Goal: Task Accomplishment & Management: Manage account settings

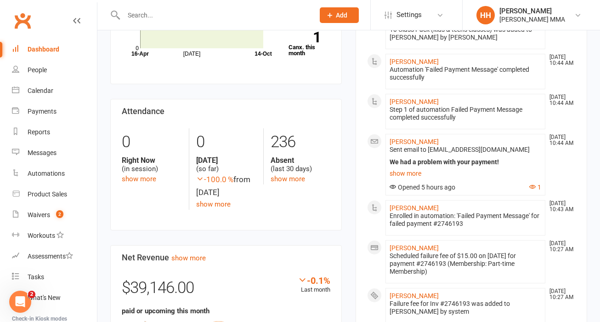
scroll to position [211, 0]
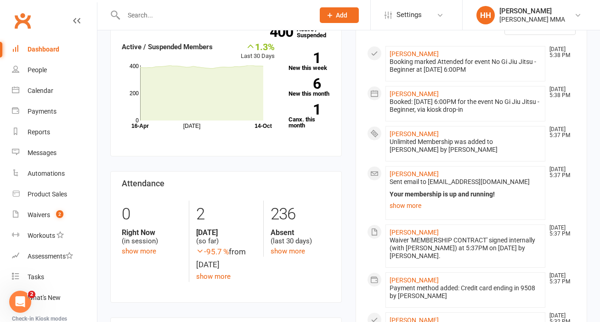
scroll to position [294, 0]
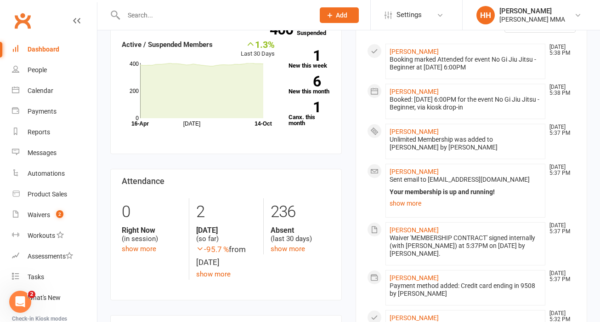
click at [427, 175] on span "Sent email to [EMAIL_ADDRESS][DOMAIN_NAME]" at bounding box center [460, 178] width 140 height 7
click at [424, 171] on link "[PERSON_NAME]" at bounding box center [414, 171] width 49 height 7
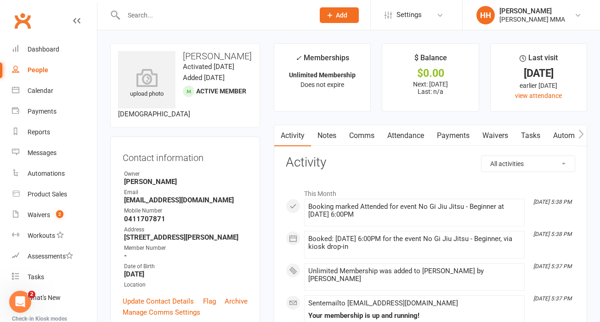
click at [336, 137] on link "Notes" at bounding box center [327, 135] width 32 height 21
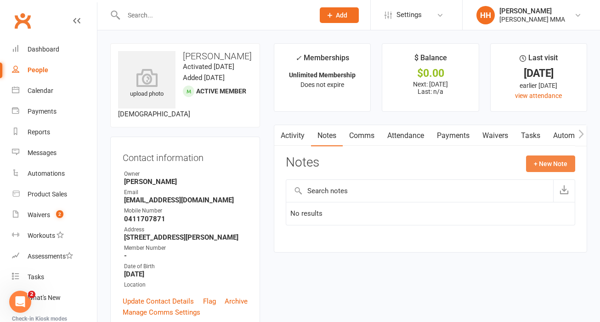
click at [550, 162] on button "+ New Note" at bounding box center [550, 163] width 49 height 17
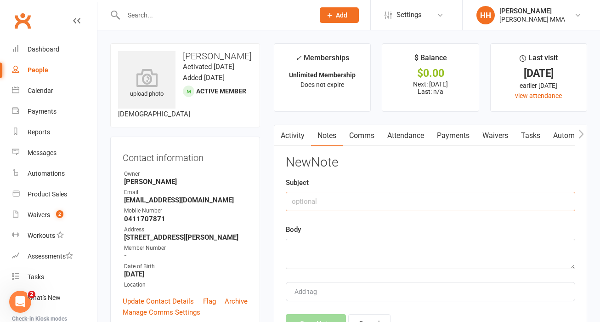
click at [343, 207] on input "text" at bounding box center [430, 201] width 289 height 19
type input "C"
type input "c"
type input "C"
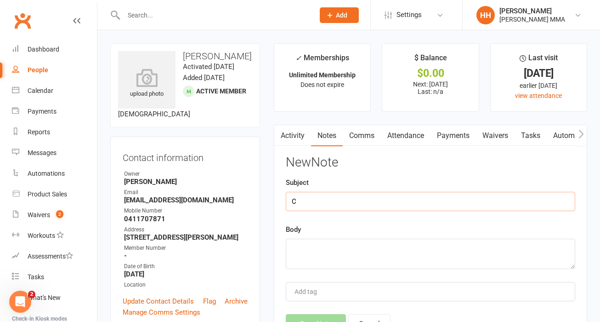
click at [343, 207] on input "C" at bounding box center [430, 201] width 289 height 19
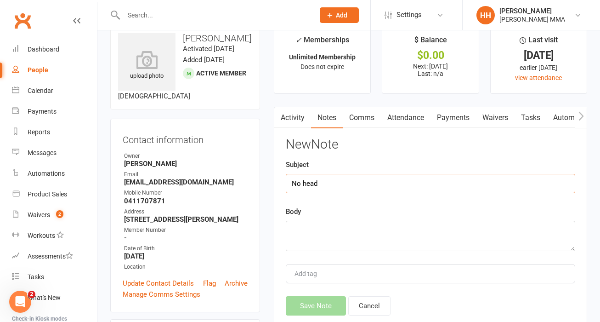
scroll to position [29, 0]
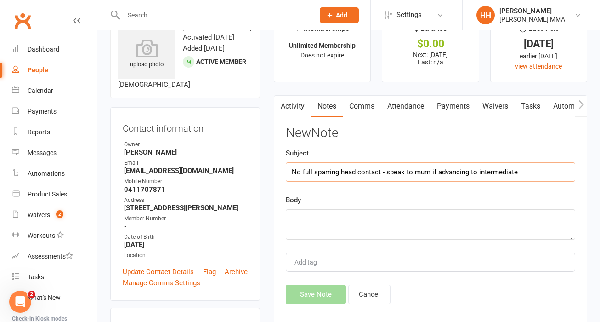
type input "No full sparring head contact - speak to mum if advancing to intermediate"
click at [363, 232] on textarea at bounding box center [430, 224] width 289 height 30
type textarea "M"
type textarea "m"
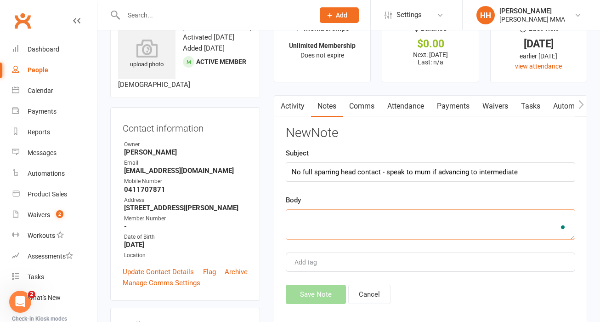
type textarea "u"
type textarea "m"
type textarea "Mums note"
click at [326, 295] on button "Save Note" at bounding box center [316, 293] width 60 height 19
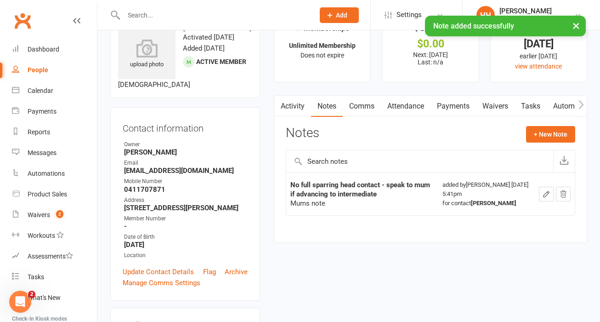
scroll to position [0, 0]
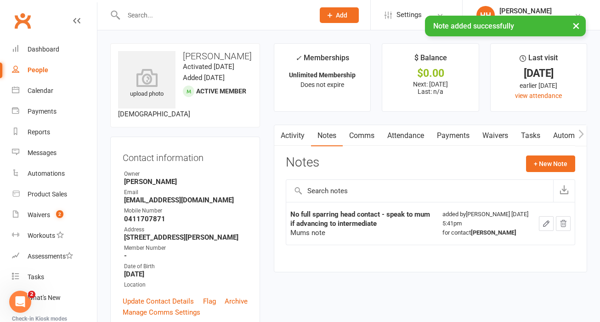
click at [294, 132] on link "Activity" at bounding box center [292, 135] width 37 height 21
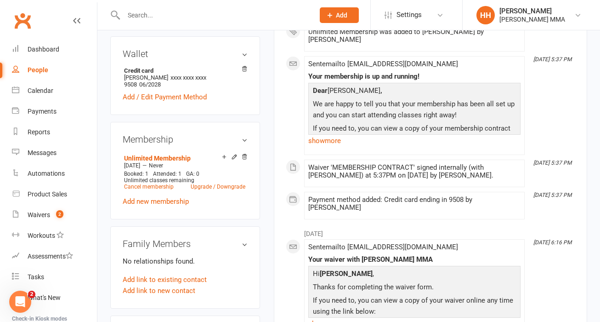
scroll to position [312, 0]
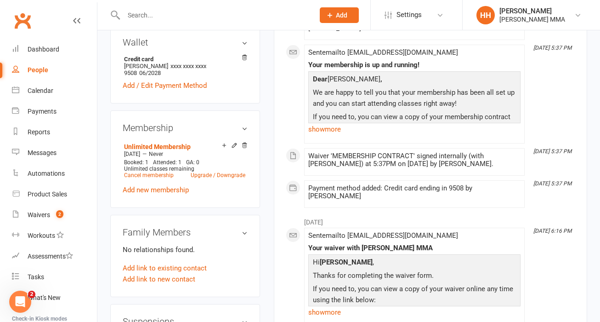
click at [261, 220] on div "upload photo [PERSON_NAME] Activated [DATE] Added [DATE] Active member [DEMOGRA…" at bounding box center [185, 135] width 164 height 808
click at [264, 222] on div "upload photo [PERSON_NAME] Activated [DATE] Added [DATE] Active member [DEMOGRA…" at bounding box center [185, 135] width 164 height 808
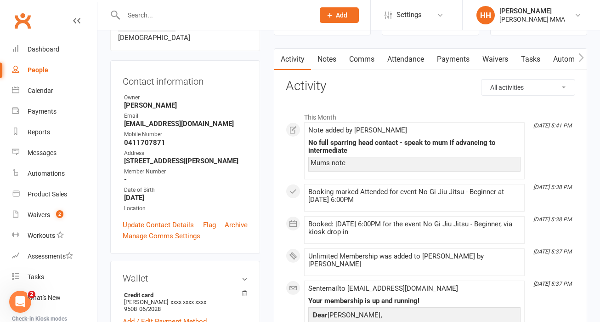
scroll to position [0, 0]
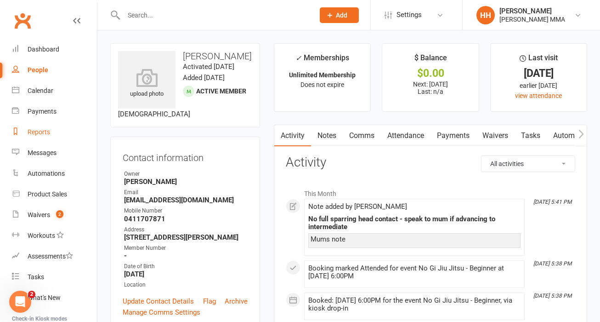
click at [61, 127] on link "Reports" at bounding box center [54, 132] width 85 height 21
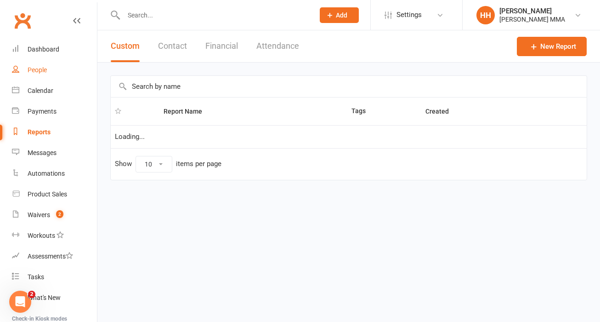
select select "100"
click at [38, 74] on link "People" at bounding box center [54, 70] width 85 height 21
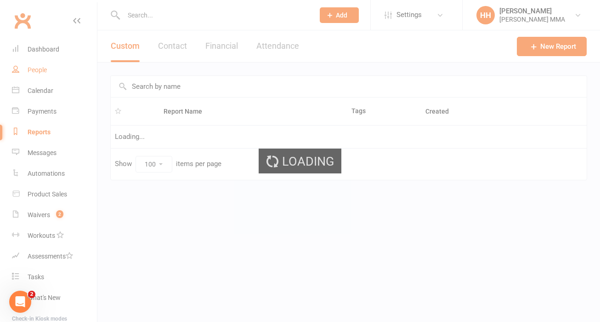
select select "100"
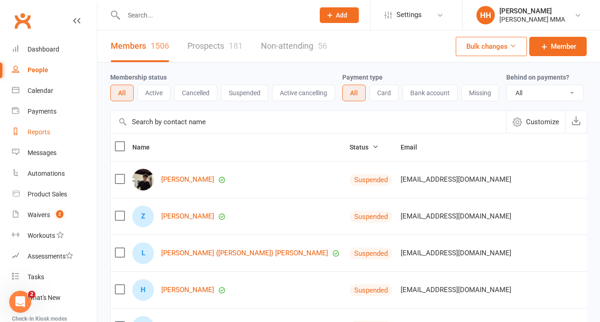
click at [67, 136] on link "Reports" at bounding box center [54, 132] width 85 height 21
select select "100"
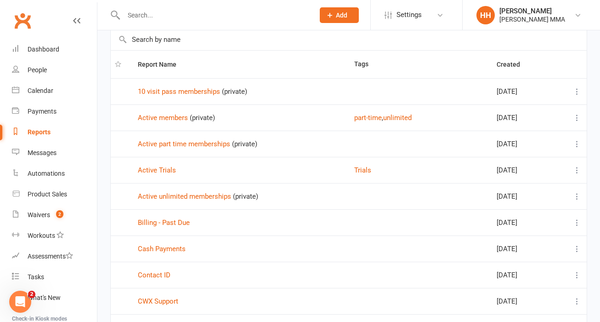
scroll to position [48, 0]
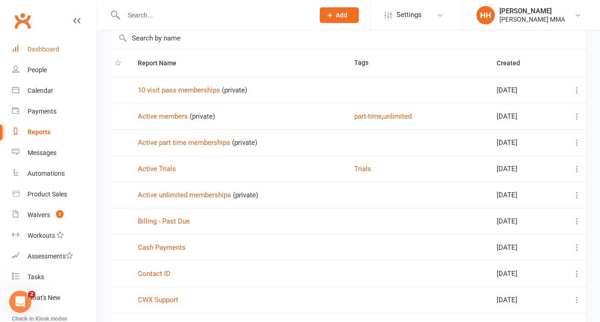
click at [57, 51] on div "Dashboard" at bounding box center [44, 48] width 32 height 7
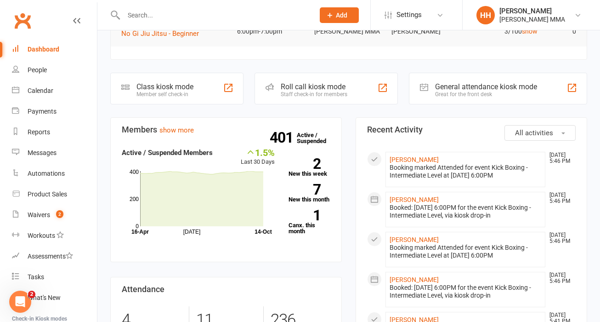
scroll to position [213, 0]
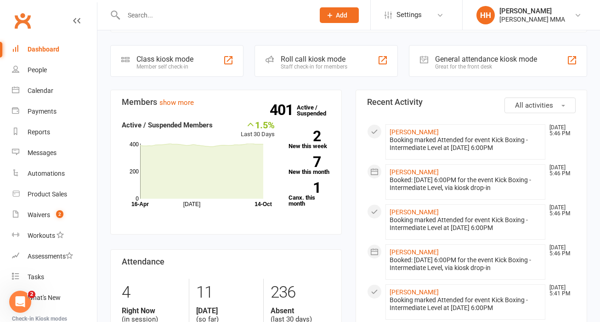
click at [440, 103] on h3 "Recent Activity" at bounding box center [471, 101] width 209 height 9
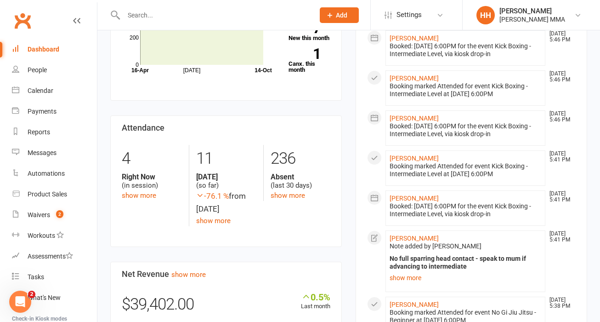
scroll to position [348, 0]
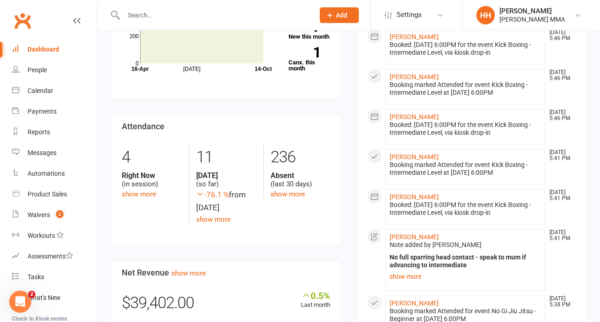
click at [416, 232] on li "[PERSON_NAME] [DATE] 5:41 PM Note added by [PERSON_NAME] No full sparring head …" at bounding box center [465, 260] width 160 height 62
click at [416, 238] on link "[PERSON_NAME]" at bounding box center [414, 236] width 49 height 7
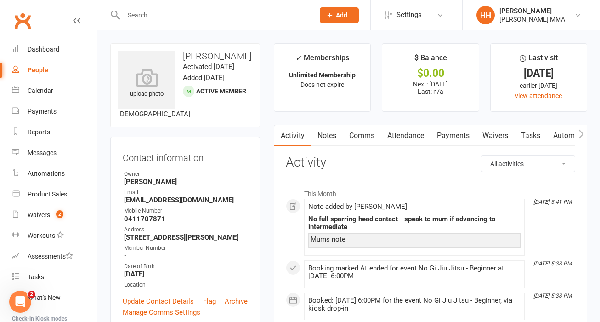
click at [251, 194] on div "Contact information Owner [PERSON_NAME] Email [EMAIL_ADDRESS][DOMAIN_NAME] Mobi…" at bounding box center [185, 232] width 150 height 193
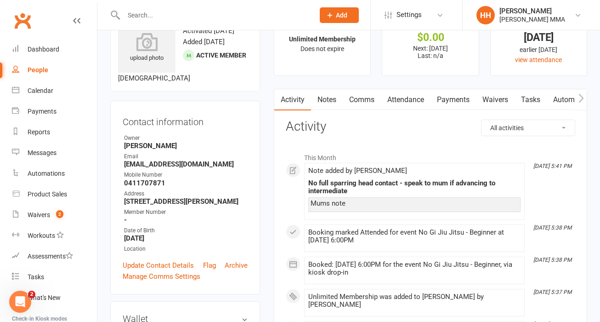
click at [251, 194] on div "Contact information Owner [PERSON_NAME] Email [EMAIL_ADDRESS][DOMAIN_NAME] Mobi…" at bounding box center [185, 197] width 150 height 193
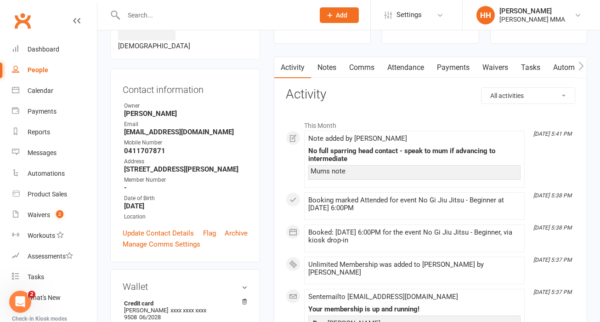
click at [251, 194] on div "Contact information Owner [PERSON_NAME] Email [EMAIL_ADDRESS][DOMAIN_NAME] Mobi…" at bounding box center [185, 164] width 150 height 193
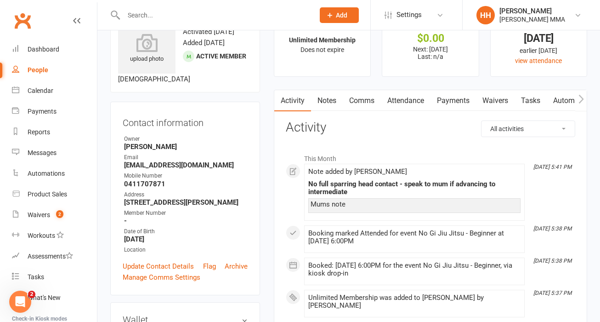
scroll to position [17, 0]
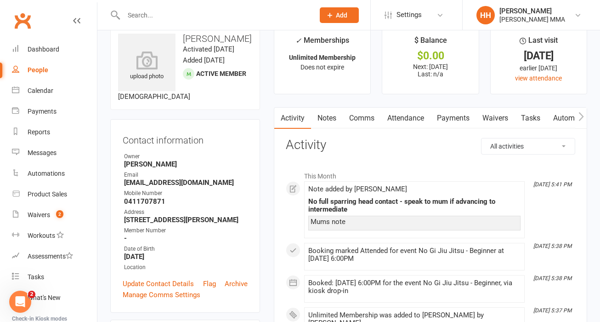
click at [252, 183] on div "Contact information Owner [PERSON_NAME] Email [EMAIL_ADDRESS][DOMAIN_NAME] Mobi…" at bounding box center [185, 215] width 150 height 193
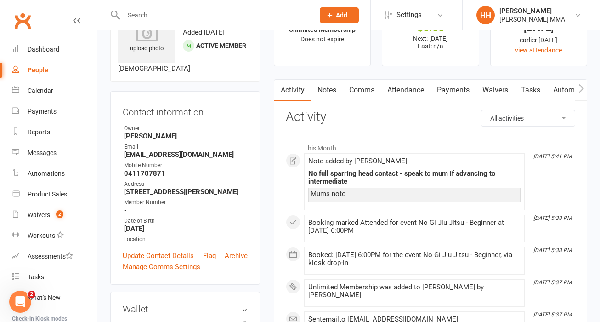
click at [252, 183] on div "Contact information Owner [PERSON_NAME] Email [EMAIL_ADDRESS][DOMAIN_NAME] Mobi…" at bounding box center [185, 187] width 150 height 193
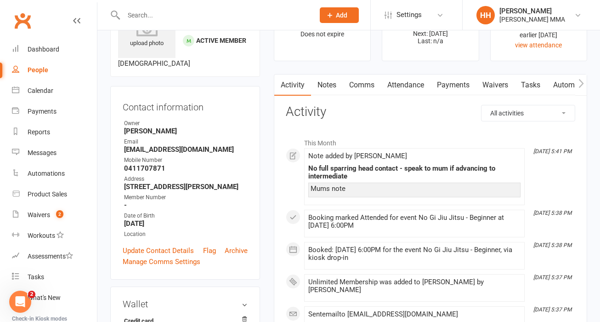
click at [454, 90] on link "Payments" at bounding box center [452, 84] width 45 height 21
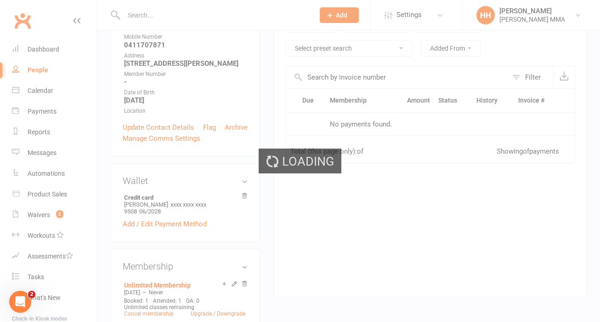
scroll to position [183, 0]
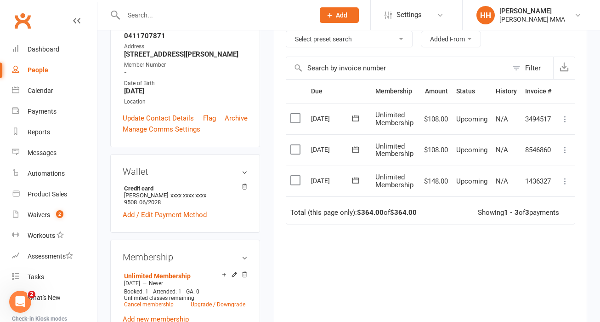
click at [488, 274] on div "Due Contact Membership Amount Status History Invoice # Select this [DATE] [PERS…" at bounding box center [430, 210] width 289 height 263
click at [414, 275] on div "Due Contact Membership Amount Status History Invoice # Select this [DATE] [PERS…" at bounding box center [430, 210] width 289 height 263
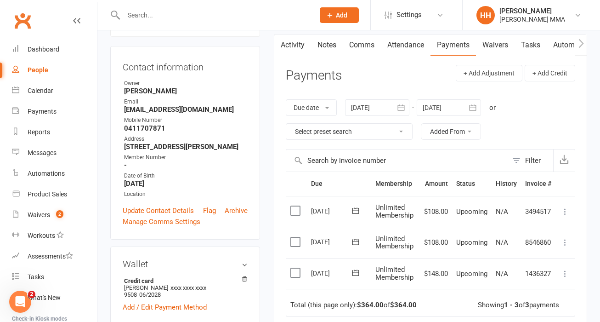
scroll to position [0, 0]
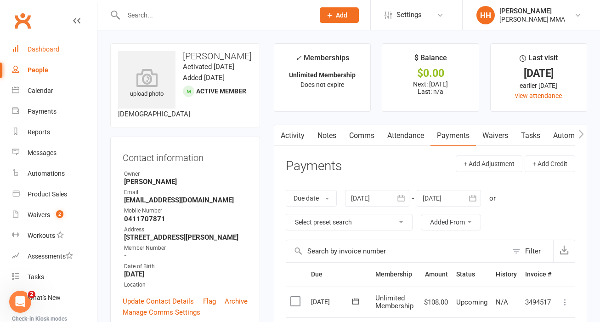
click at [68, 48] on link "Dashboard" at bounding box center [54, 49] width 85 height 21
